Goal: Task Accomplishment & Management: Complete application form

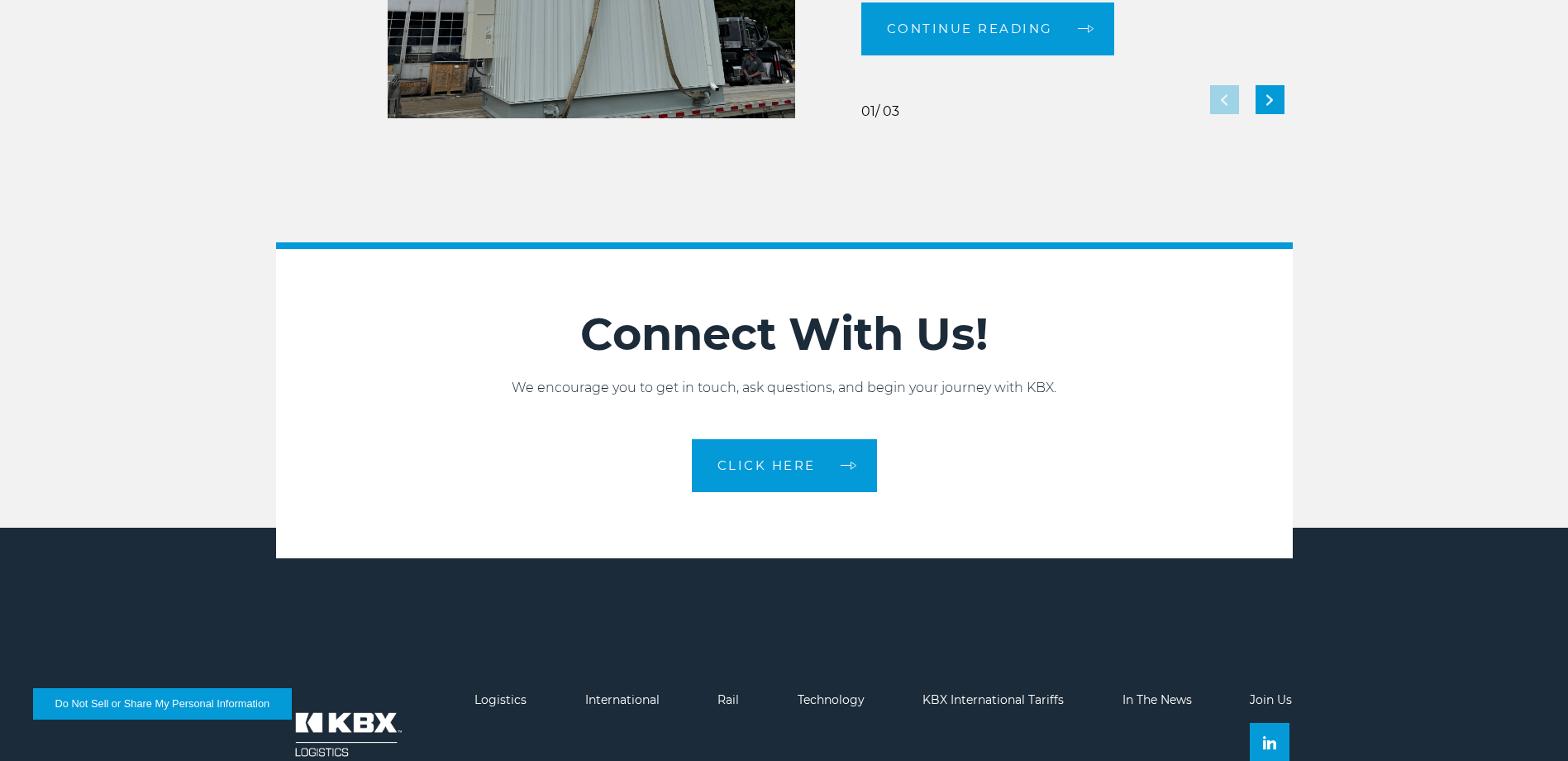
scroll to position [3691, 0]
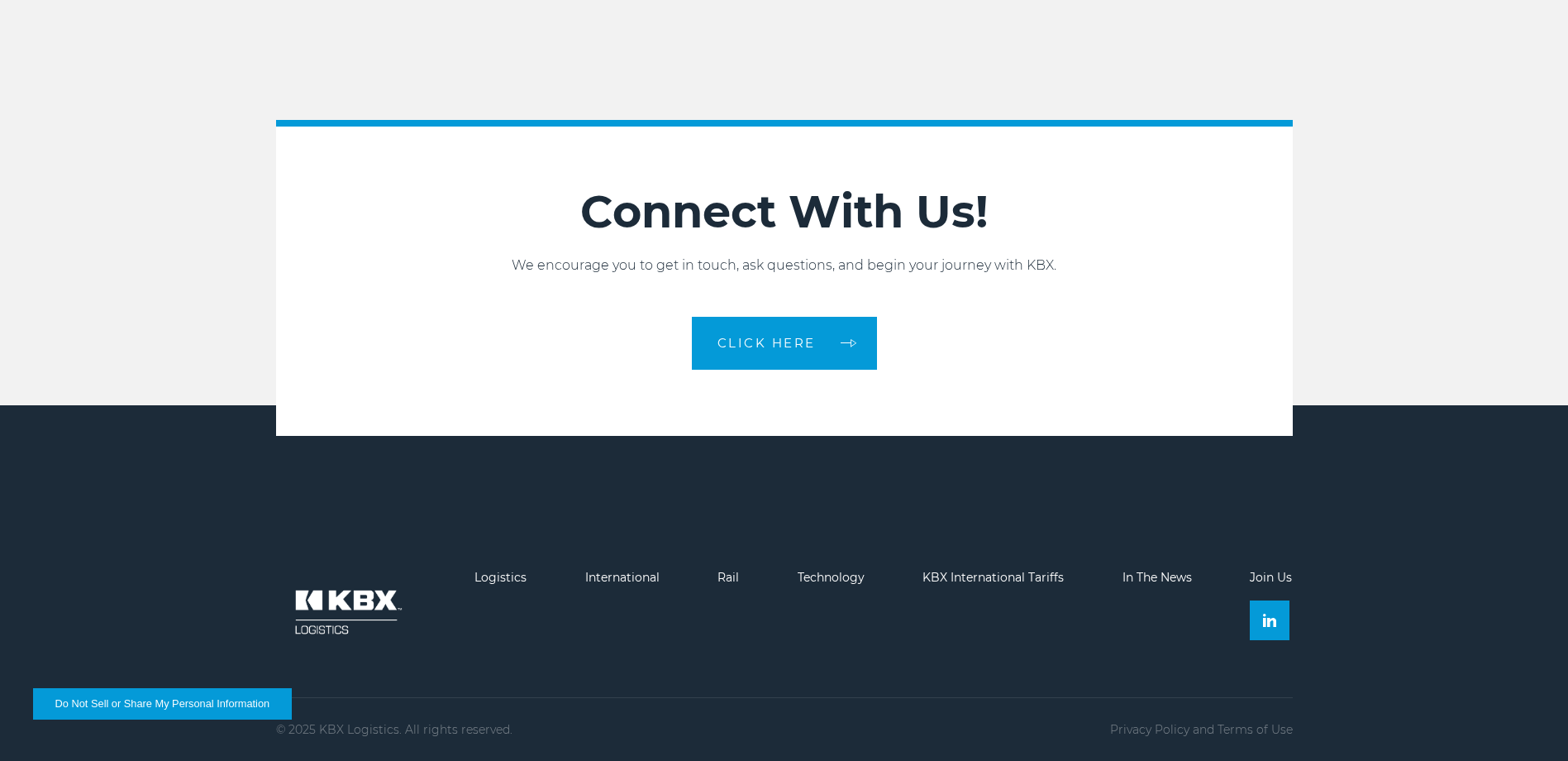
click at [1273, 574] on link "Join Us" at bounding box center [1271, 577] width 42 height 15
click at [508, 573] on link "Logistics" at bounding box center [501, 577] width 52 height 15
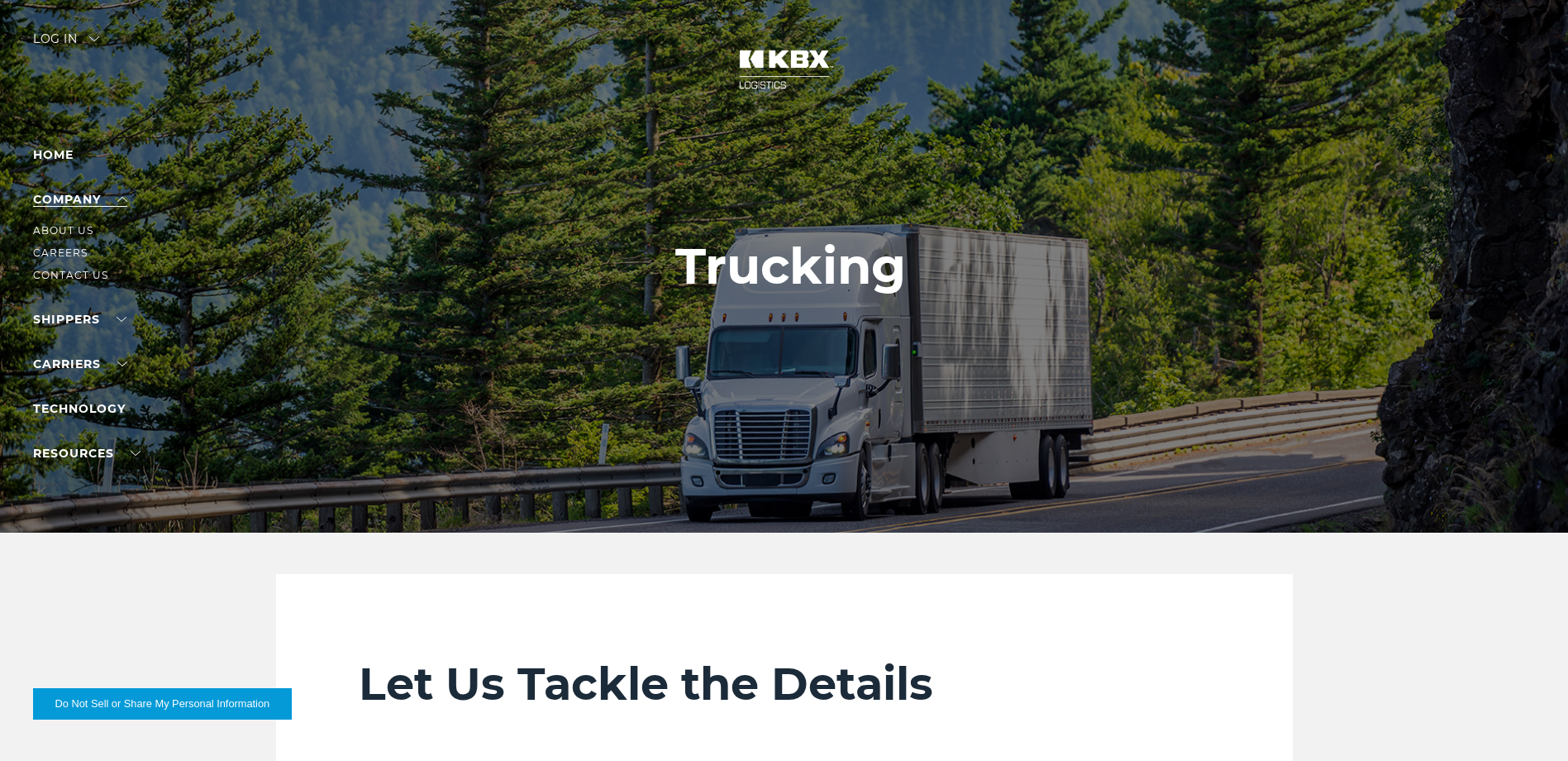
click at [58, 195] on link "Company" at bounding box center [80, 199] width 94 height 15
click at [59, 256] on link "Careers" at bounding box center [60, 252] width 54 height 12
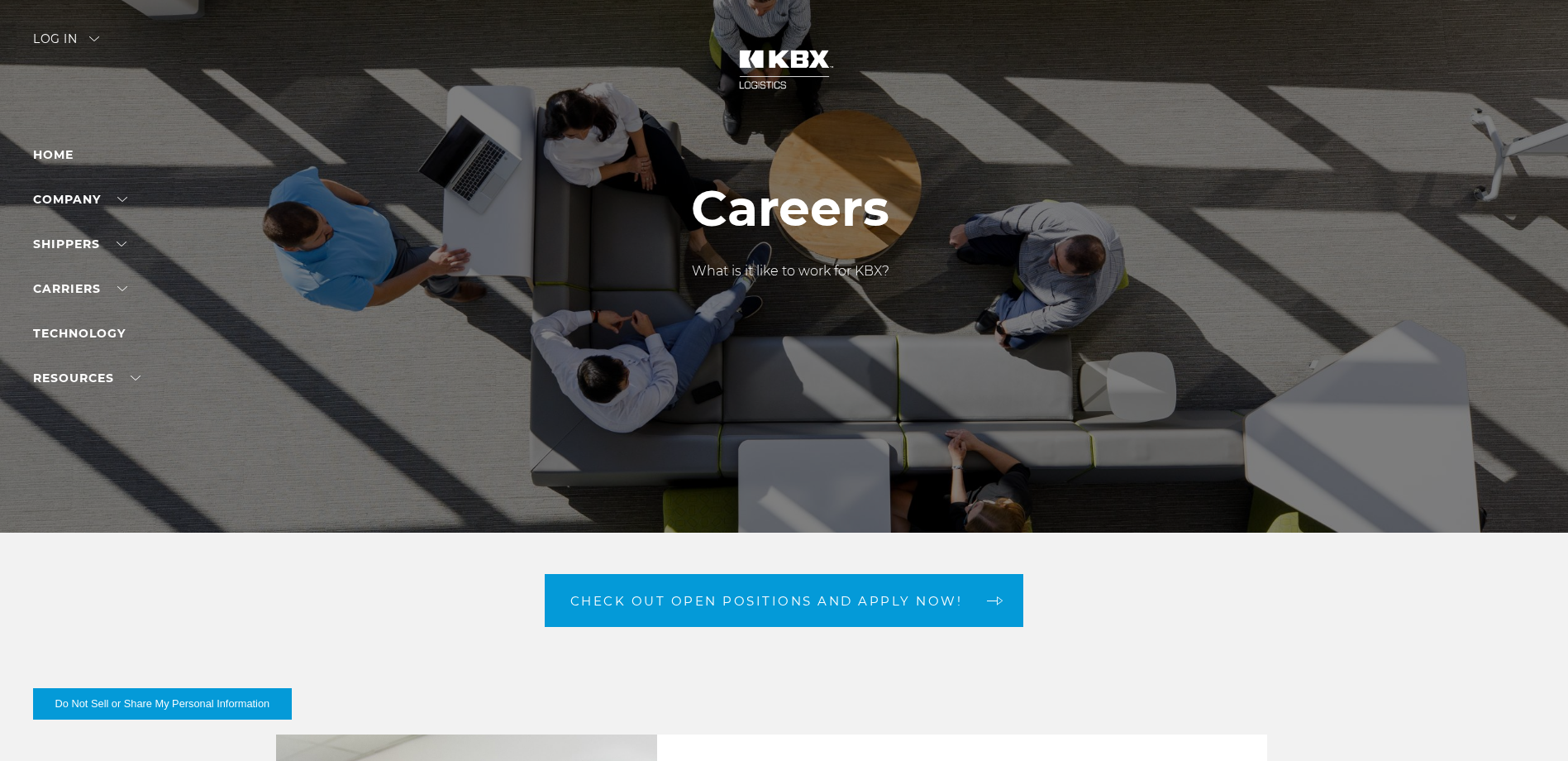
scroll to position [83, 0]
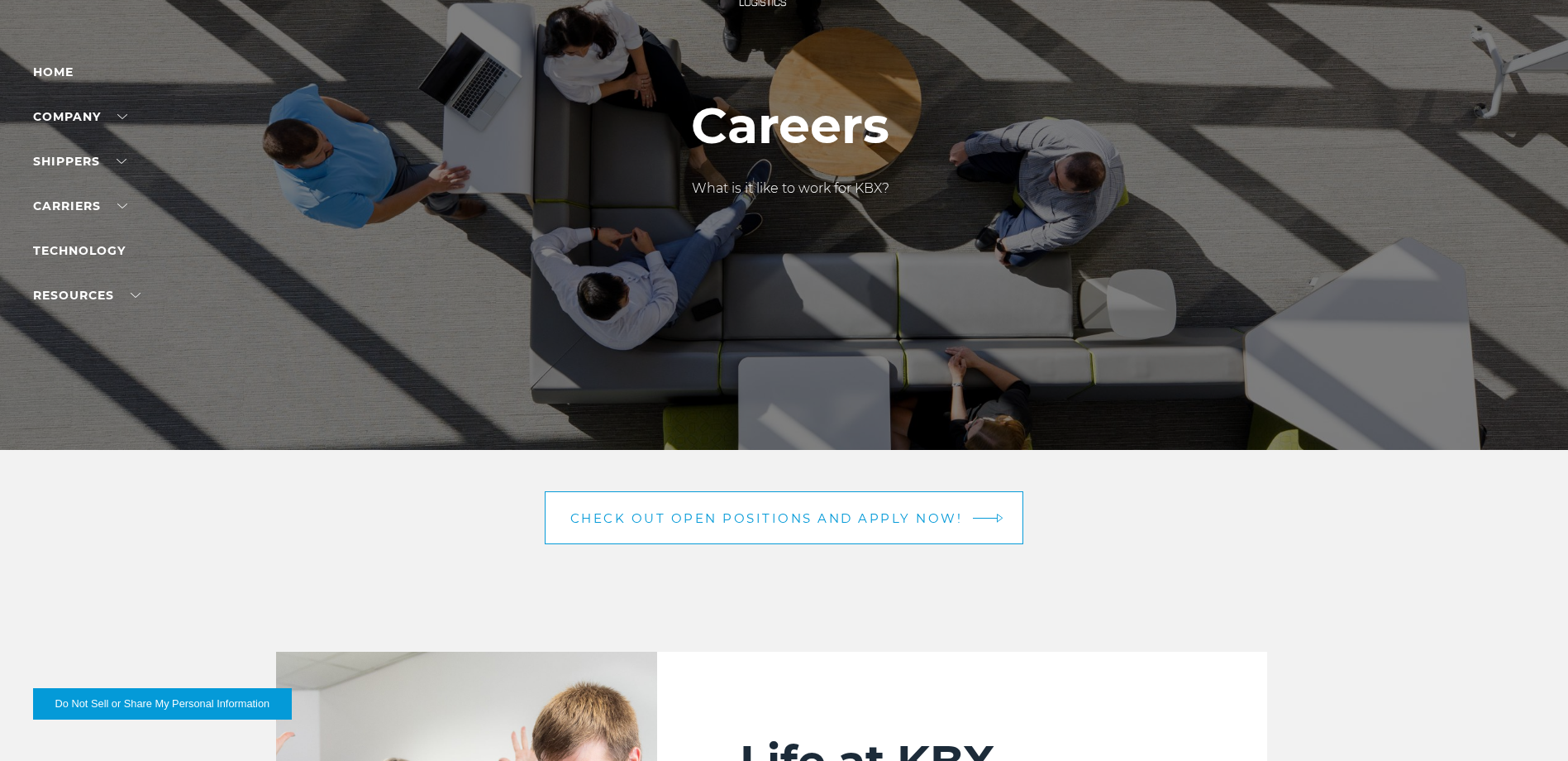
click at [811, 521] on span "Check out open positions and apply now!" at bounding box center [767, 518] width 393 height 12
click at [749, 516] on span "Check out open positions and apply now!" at bounding box center [767, 518] width 393 height 12
